Goal: Information Seeking & Learning: Learn about a topic

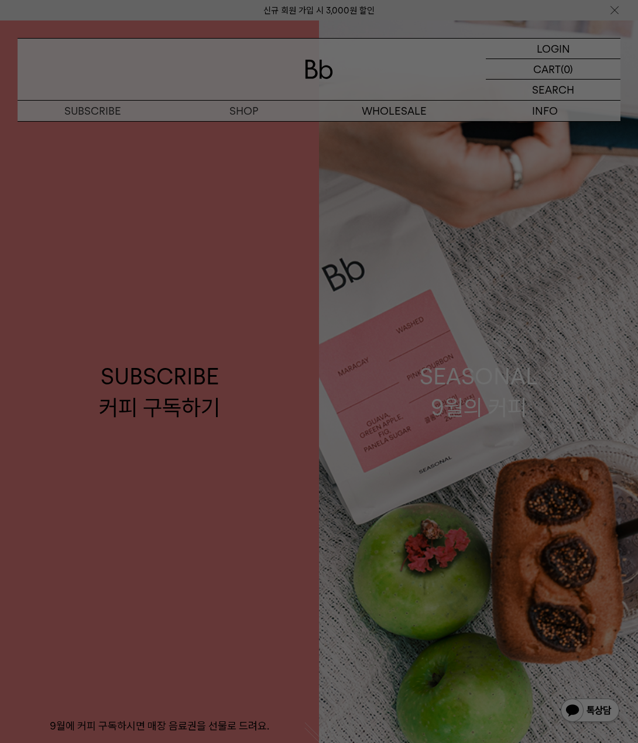
click at [448, 246] on div at bounding box center [319, 371] width 638 height 743
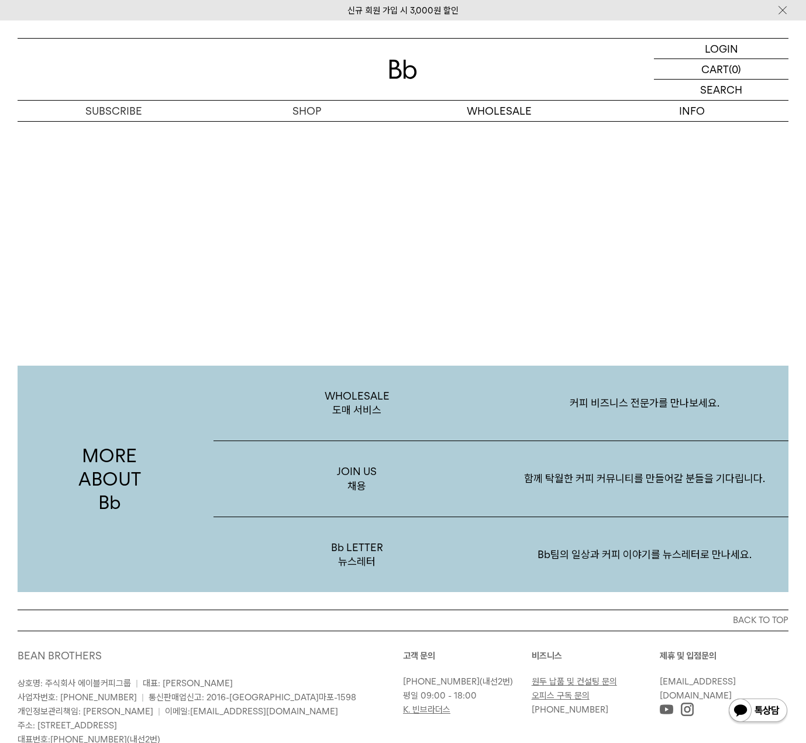
scroll to position [2165, 0]
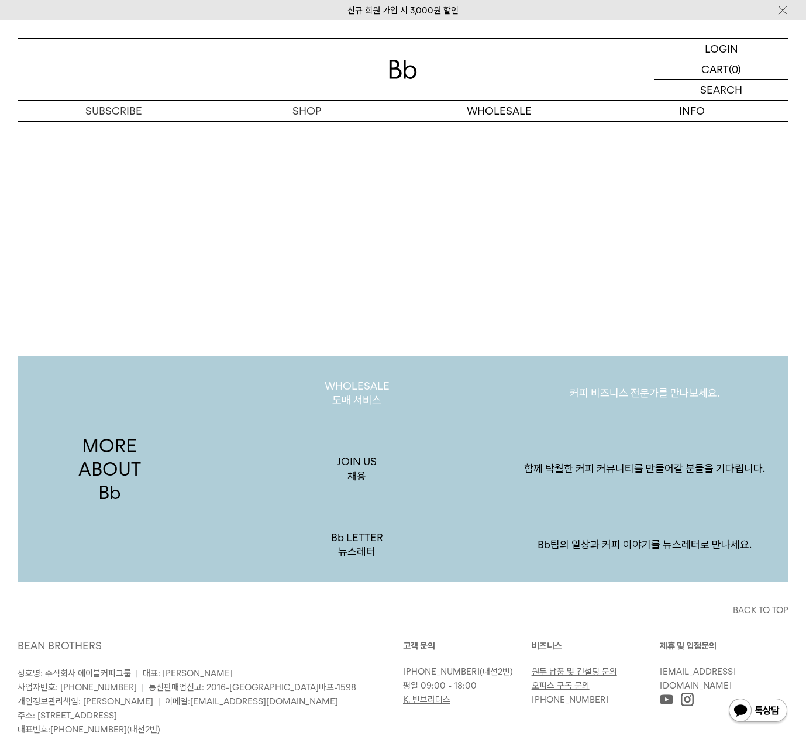
click at [355, 378] on p "WHOLESALE 도매 서비스" at bounding box center [358, 393] width 288 height 75
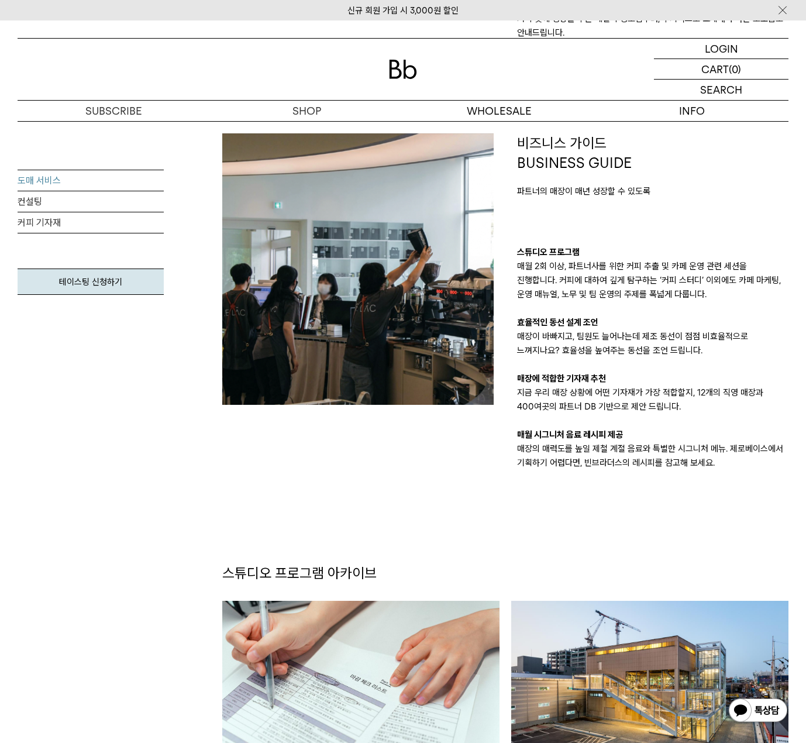
scroll to position [761, 0]
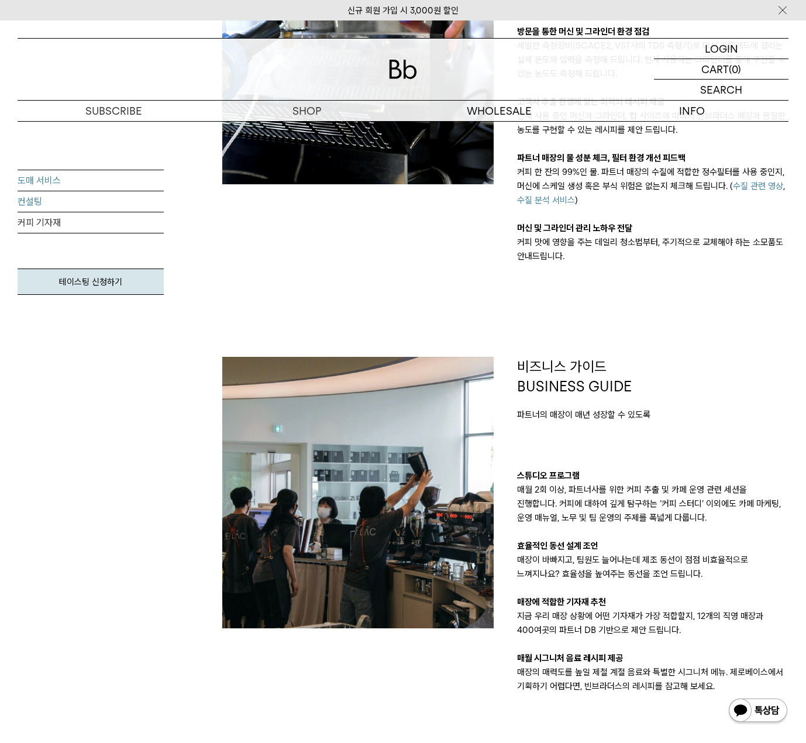
click at [22, 207] on link "컨설팅" at bounding box center [91, 201] width 146 height 21
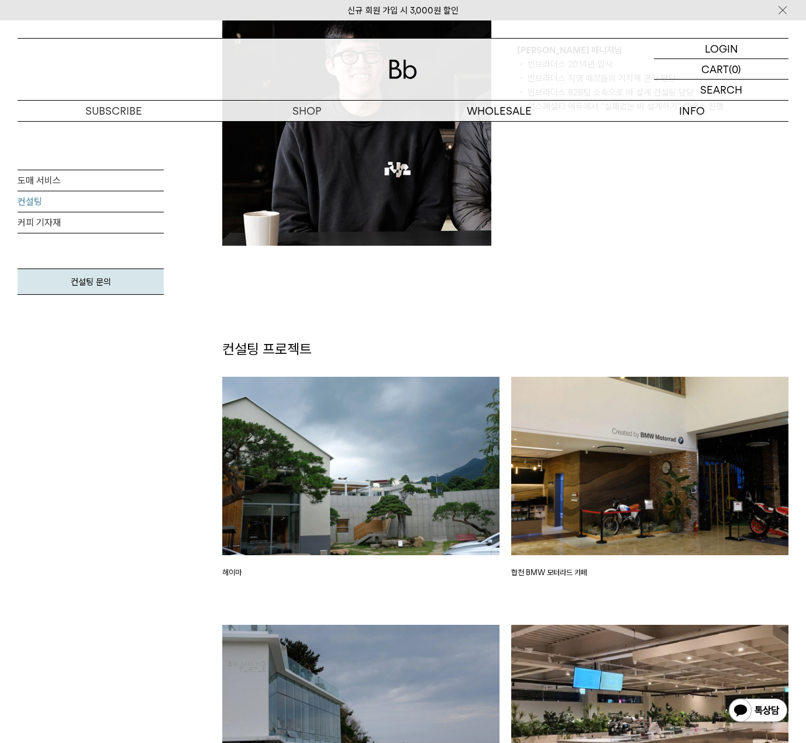
scroll to position [1112, 0]
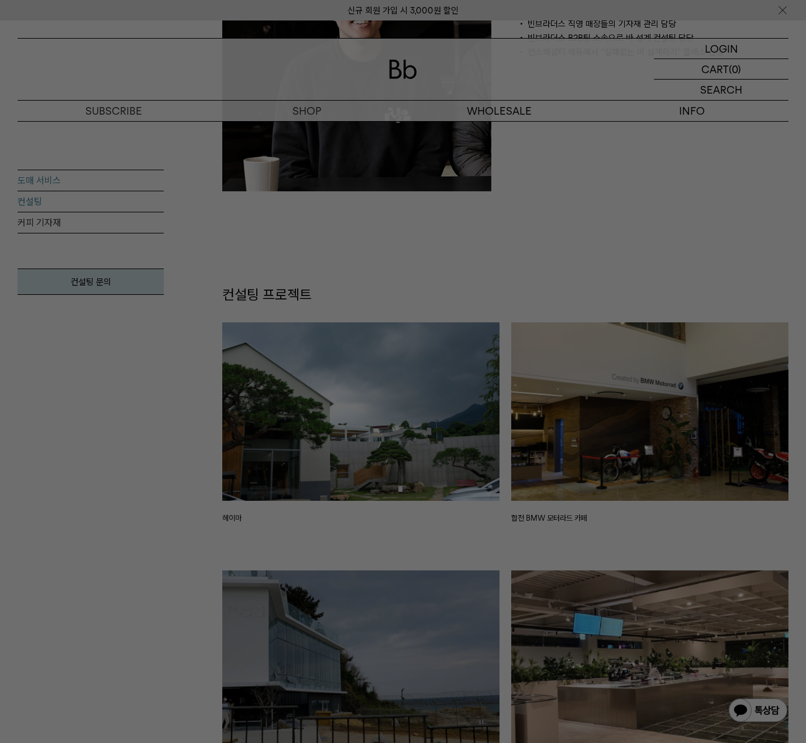
click at [51, 178] on div at bounding box center [403, 371] width 806 height 743
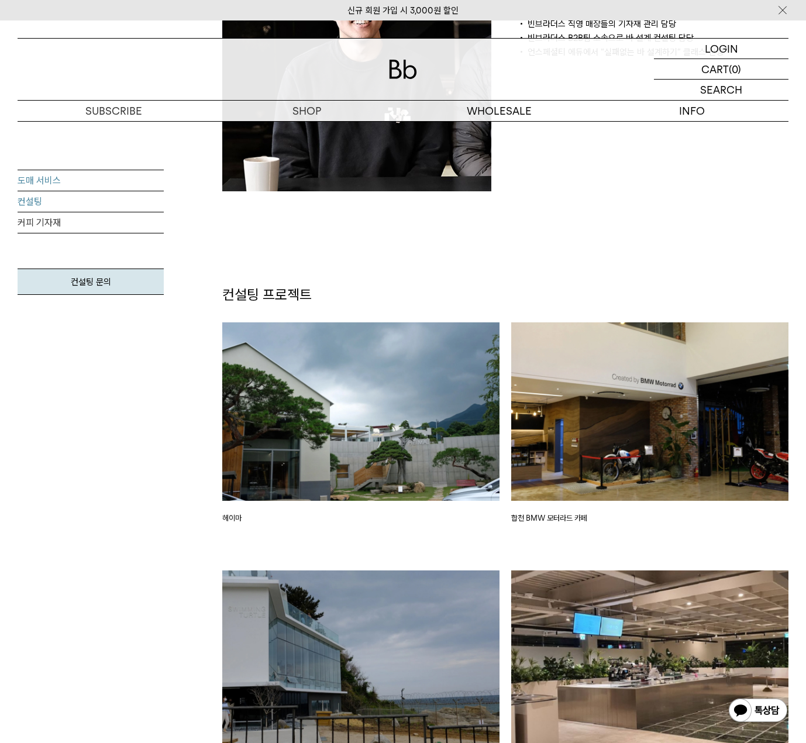
click at [51, 178] on link "도매 서비스" at bounding box center [91, 180] width 146 height 21
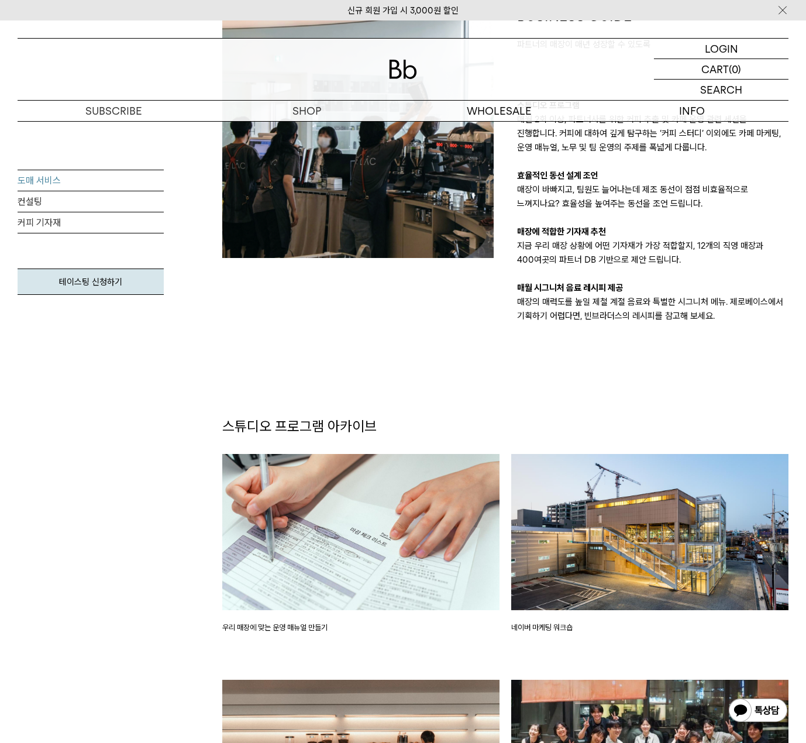
scroll to position [1287, 0]
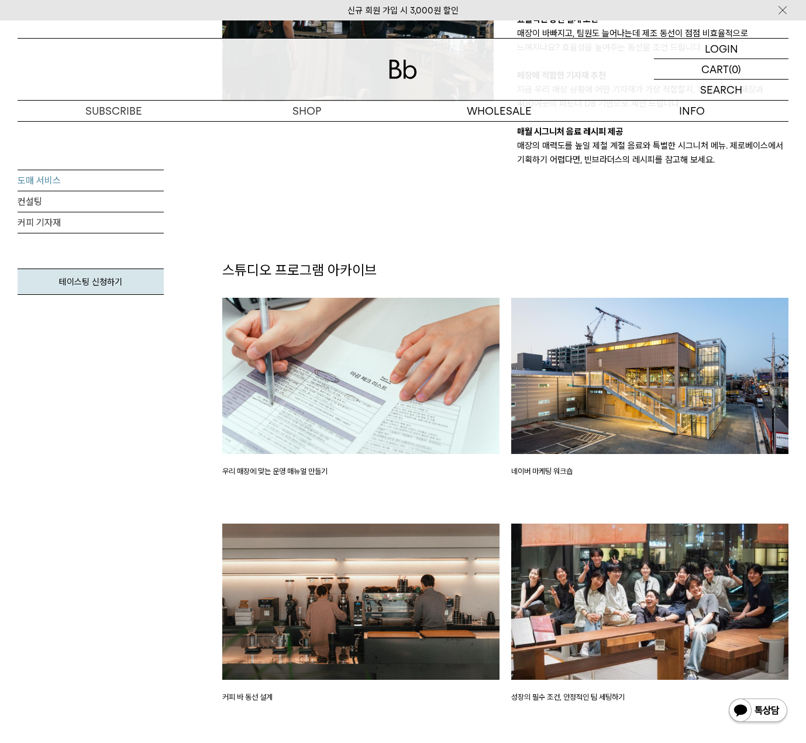
click at [293, 398] on img at bounding box center [360, 376] width 277 height 156
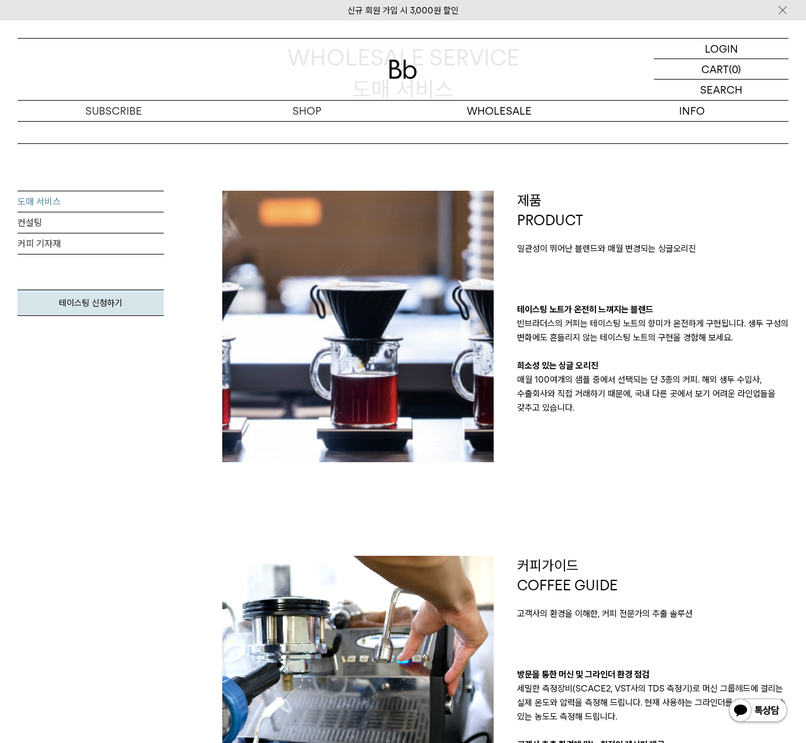
scroll to position [117, 0]
click at [39, 223] on link "컨설팅" at bounding box center [91, 223] width 146 height 21
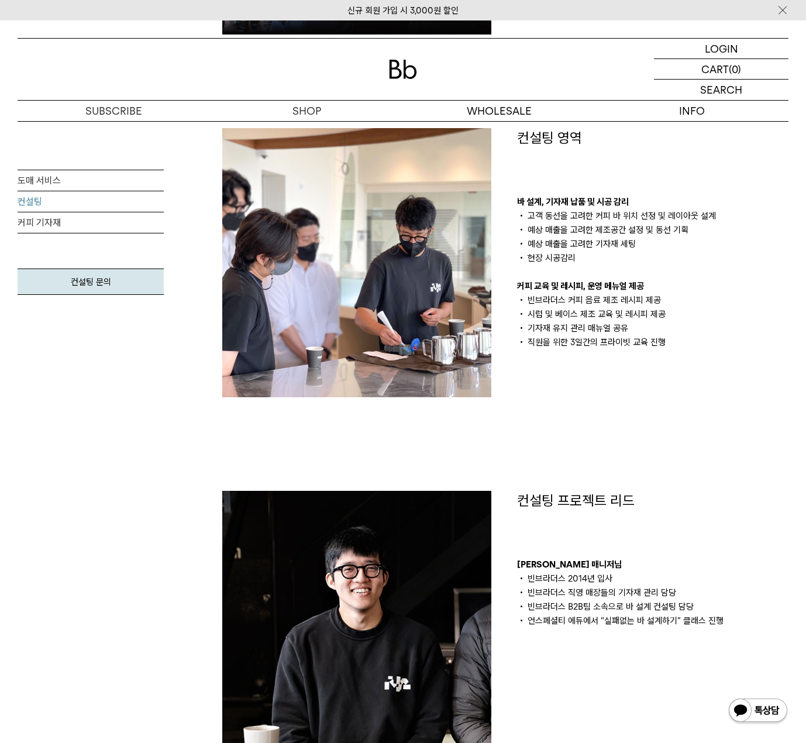
scroll to position [527, 0]
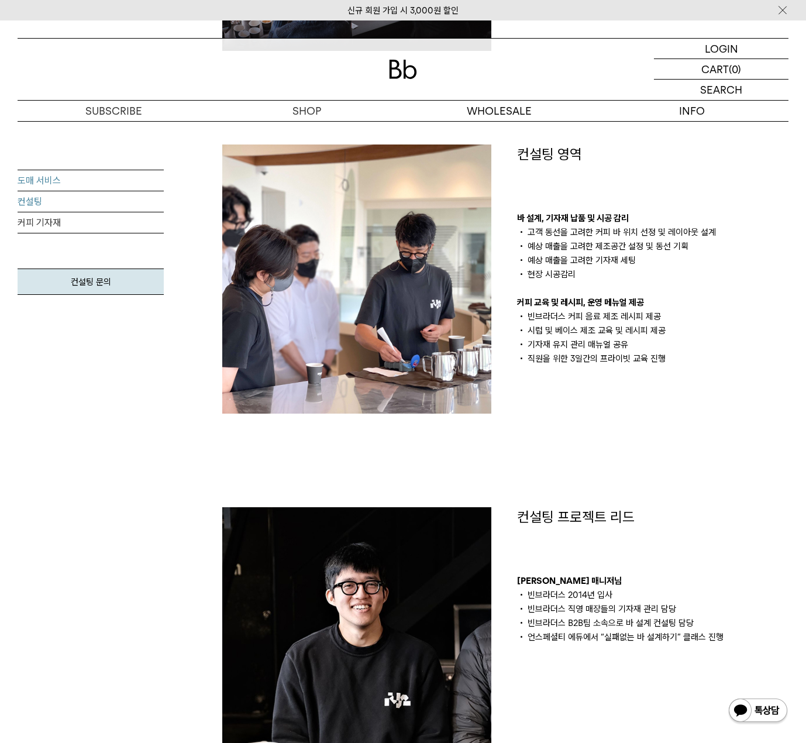
click at [49, 182] on link "도매 서비스" at bounding box center [91, 180] width 146 height 21
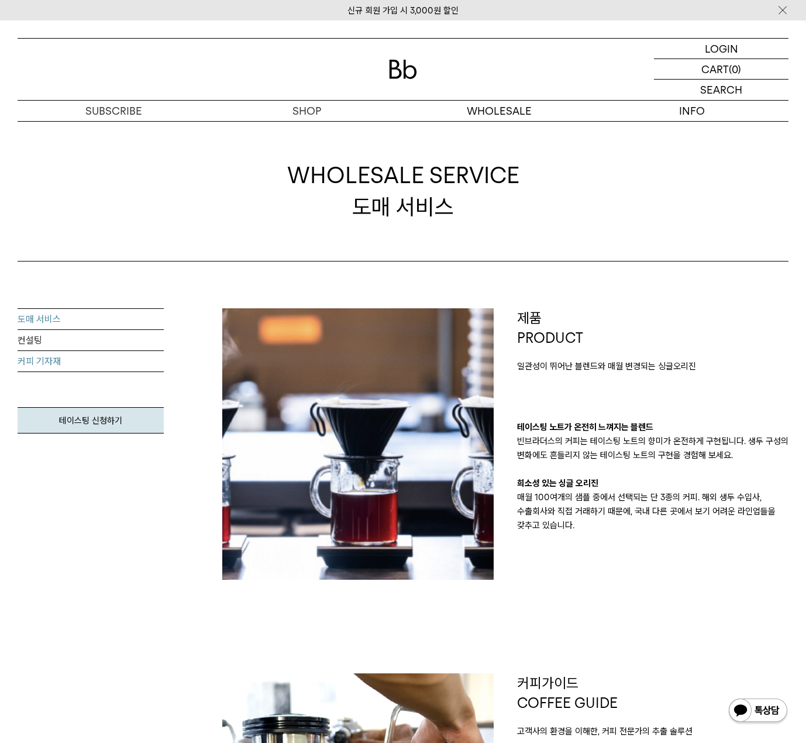
click at [59, 369] on link "커피 기자재" at bounding box center [91, 361] width 146 height 21
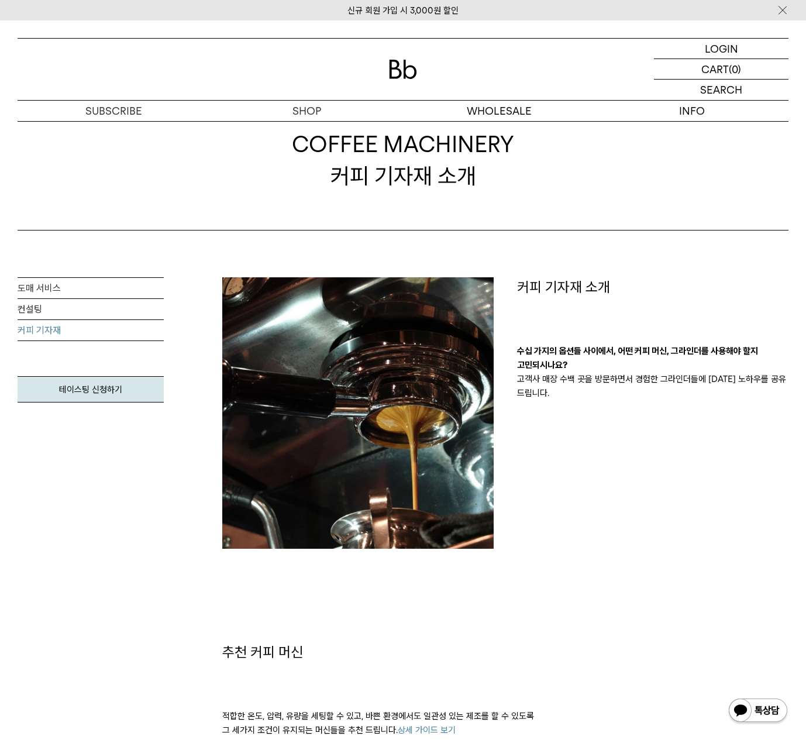
scroll to position [59, 0]
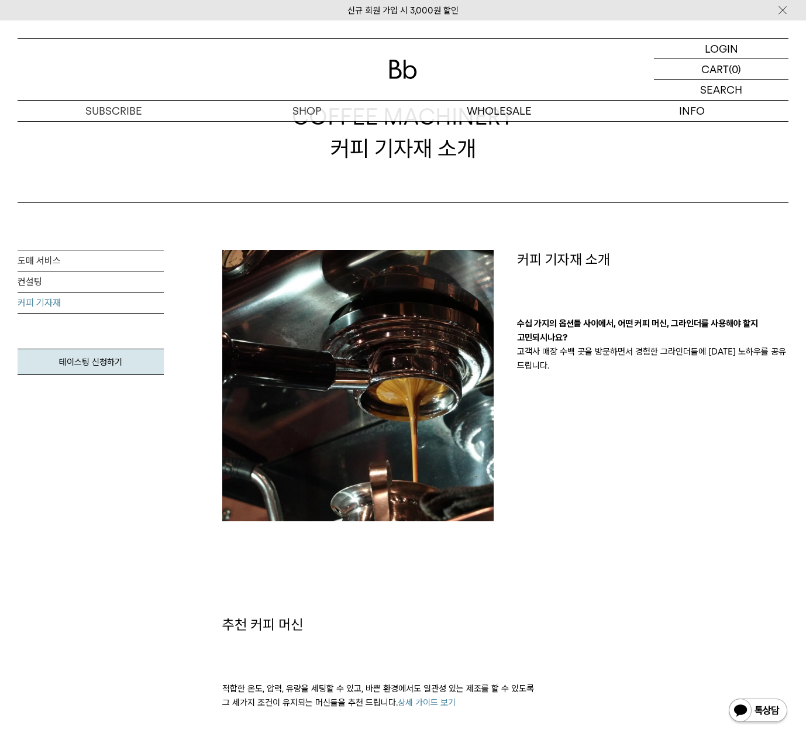
drag, startPoint x: 559, startPoint y: 349, endPoint x: 699, endPoint y: 366, distance: 140.9
click at [699, 366] on p "고객사 매장 수백 곳을 방문하면서 경험한 그라인더들에 대한 노하우를 공유 드립니다." at bounding box center [652, 359] width 271 height 28
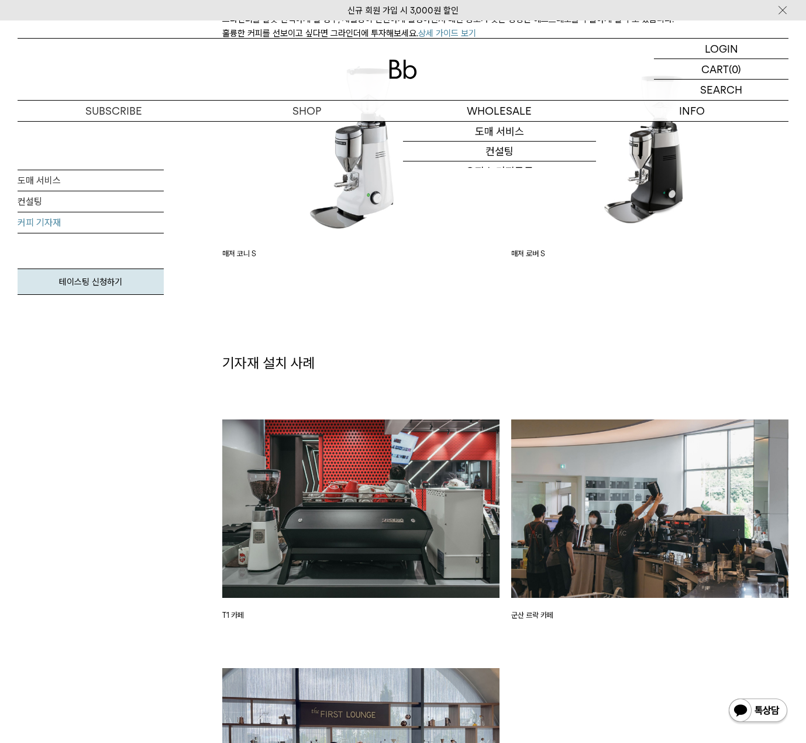
scroll to position [1580, 0]
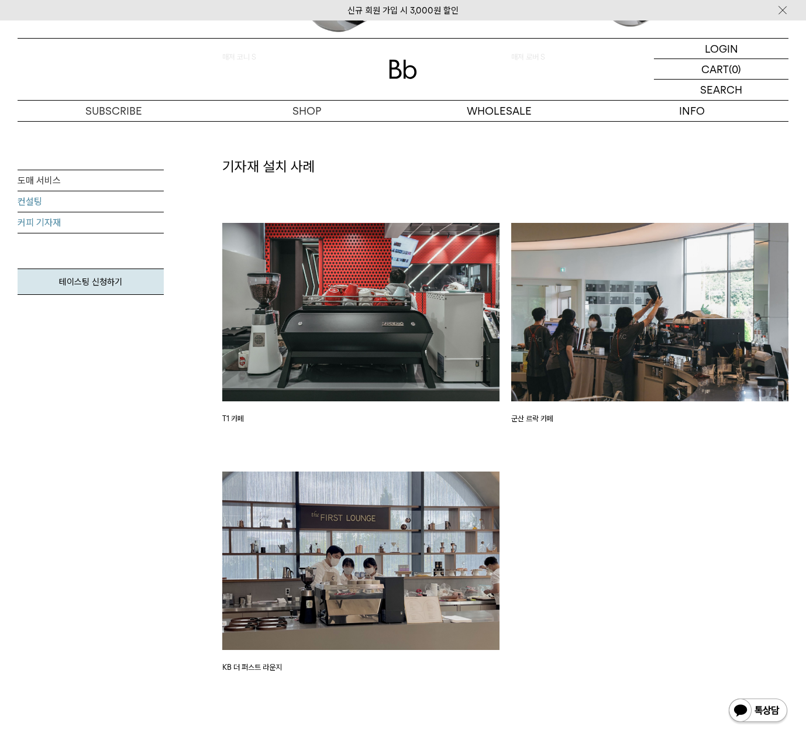
click at [45, 200] on link "컨설팅" at bounding box center [91, 201] width 146 height 21
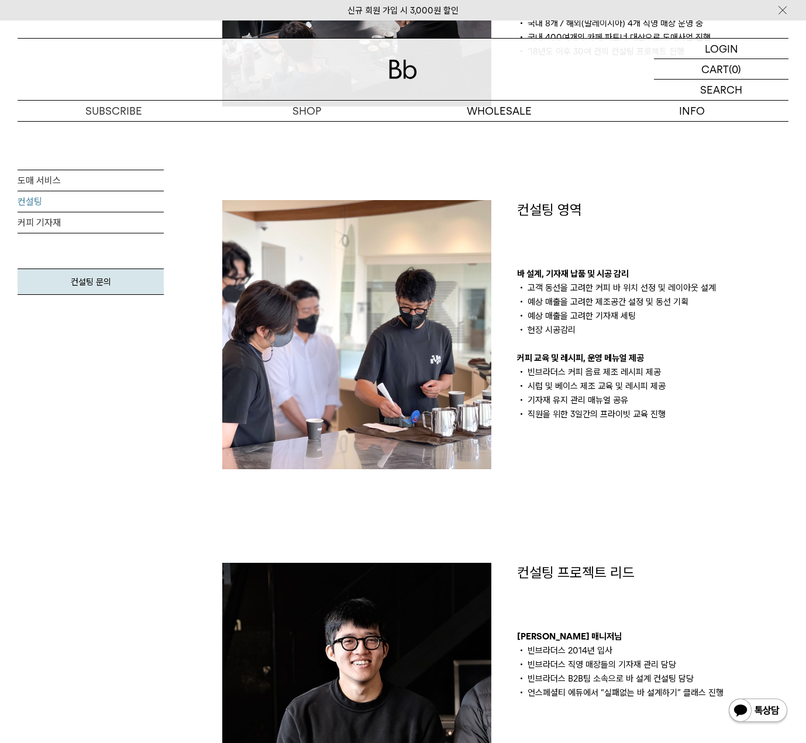
scroll to position [527, 0]
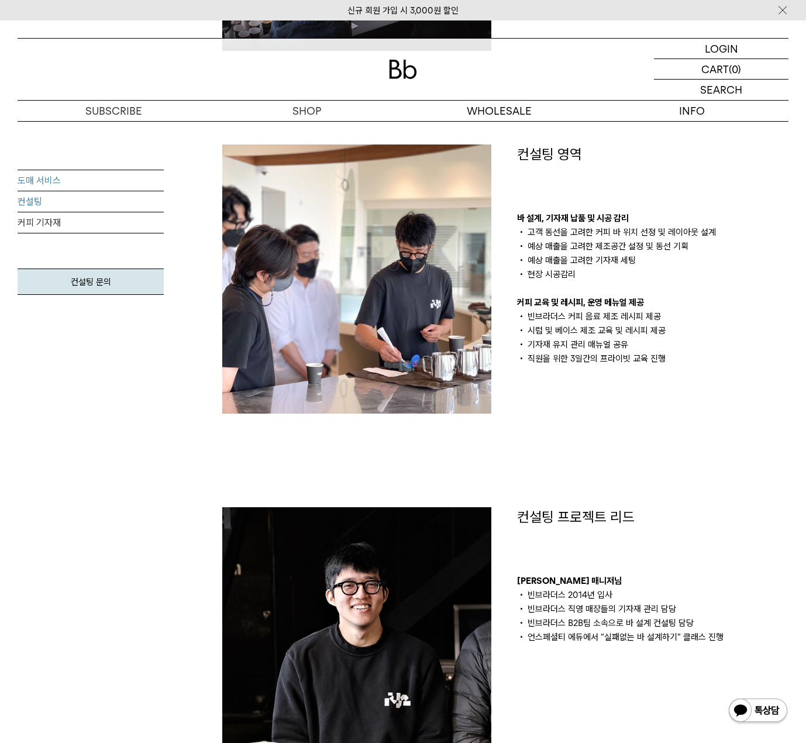
click at [105, 180] on link "도매 서비스" at bounding box center [91, 180] width 146 height 21
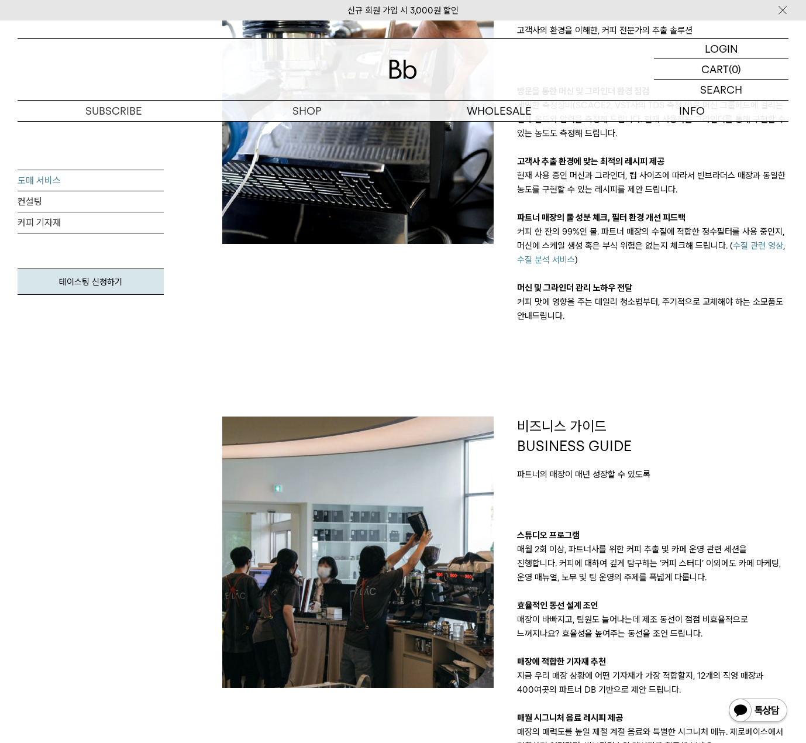
scroll to position [761, 0]
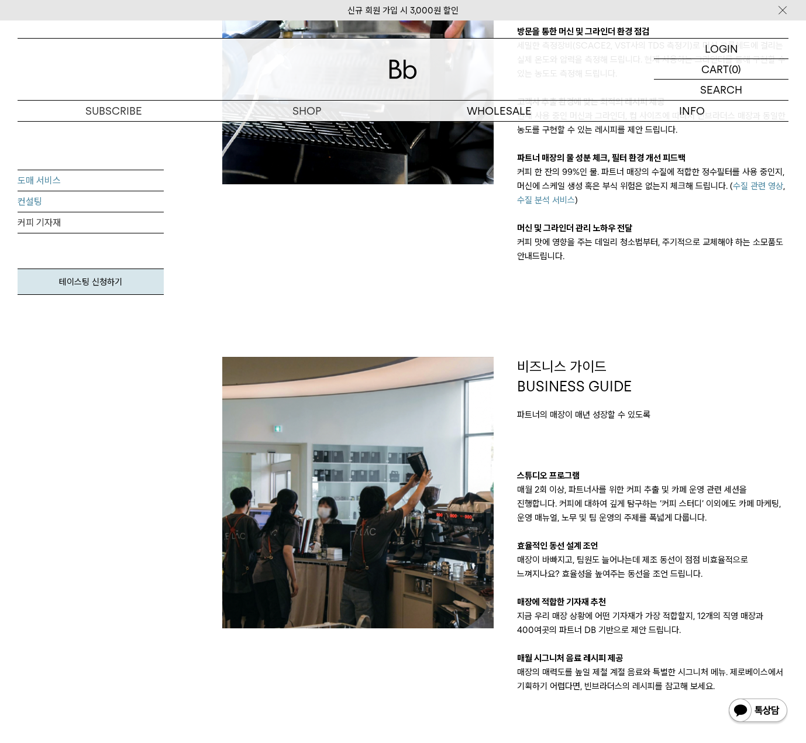
click at [24, 192] on link "컨설팅" at bounding box center [91, 201] width 146 height 21
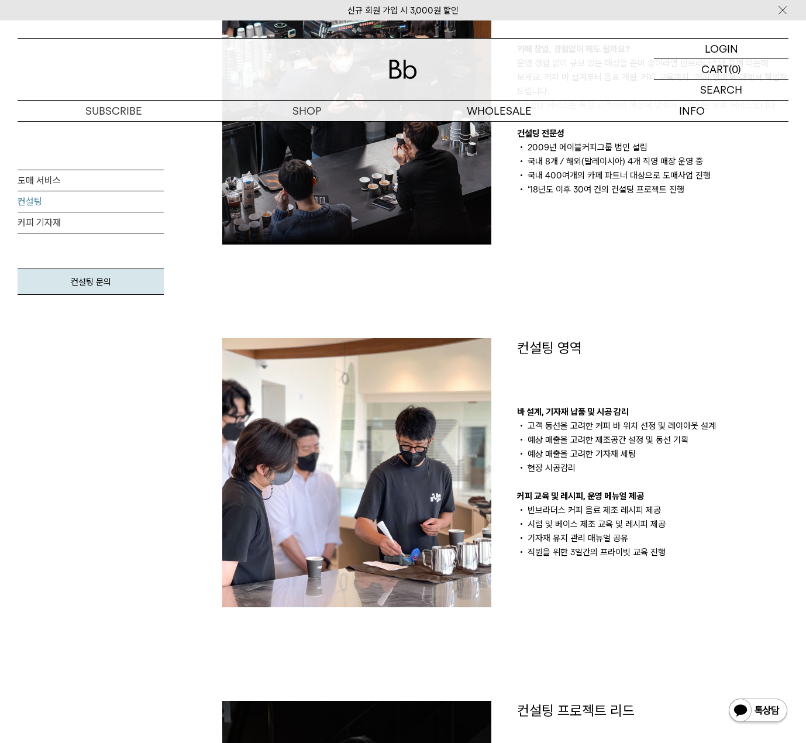
scroll to position [468, 0]
